Goal: Information Seeking & Learning: Compare options

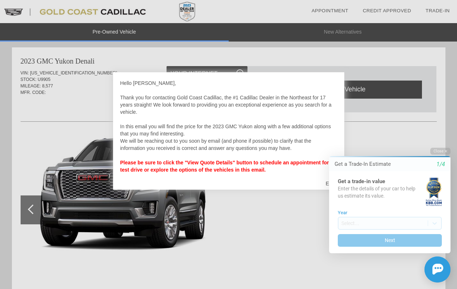
click at [258, 159] on div at bounding box center [228, 144] width 457 height 289
click at [281, 150] on button "Close" at bounding box center [441, 151] width 20 height 7
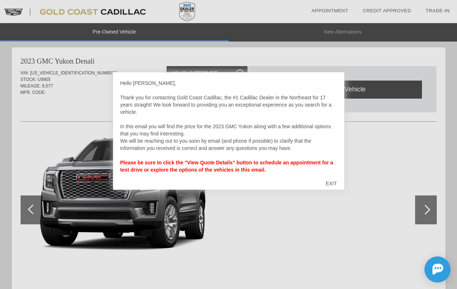
click at [281, 159] on div "EXIT" at bounding box center [332, 184] width 26 height 22
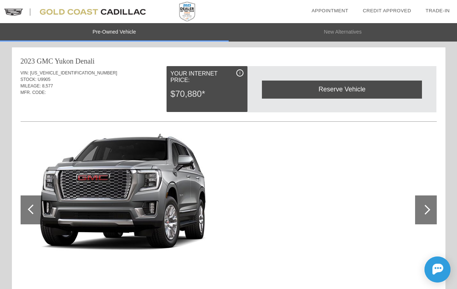
click at [281, 159] on div at bounding box center [426, 210] width 10 height 10
click at [281, 29] on li "New Alternatives" at bounding box center [343, 32] width 229 height 18
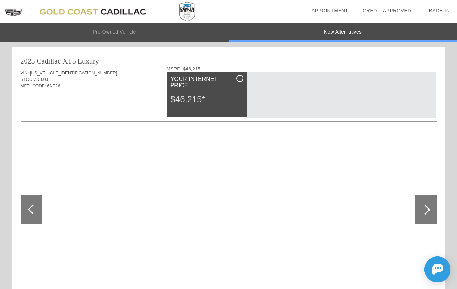
click at [281, 159] on div at bounding box center [426, 210] width 22 height 29
click at [125, 34] on li "Pre-Owned Vehicle" at bounding box center [114, 32] width 229 height 18
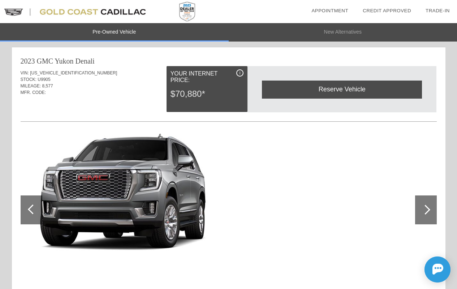
click at [21, 11] on img at bounding box center [99, 11] width 199 height 23
